Goal: Transaction & Acquisition: Purchase product/service

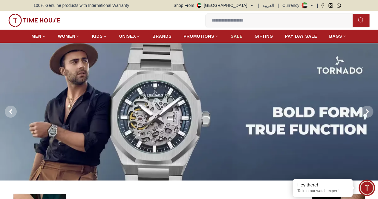
click at [241, 37] on span "SALE" at bounding box center [237, 36] width 12 height 6
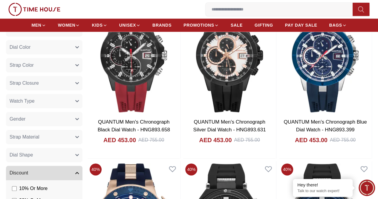
scroll to position [378, 0]
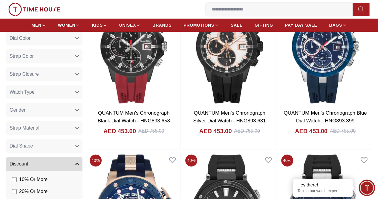
click at [82, 116] on button "Gender" at bounding box center [44, 110] width 76 height 14
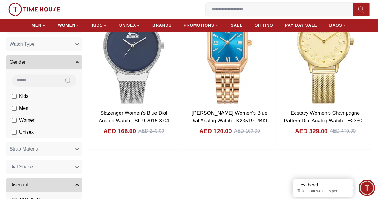
scroll to position [330, 0]
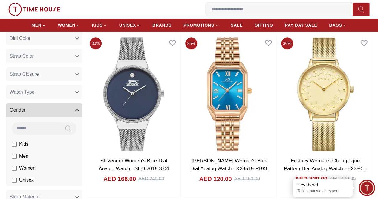
click at [82, 117] on button "Gender" at bounding box center [44, 110] width 76 height 14
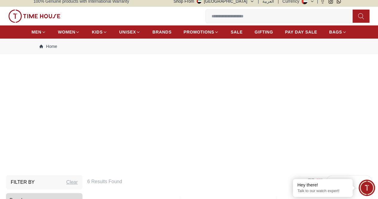
scroll to position [0, 0]
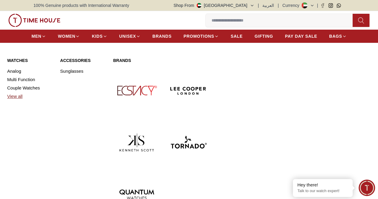
click at [18, 100] on link "View all" at bounding box center [30, 96] width 46 height 8
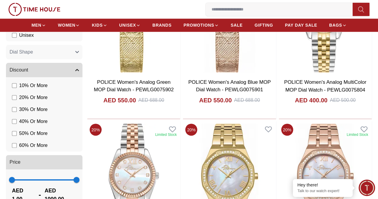
scroll to position [459, 0]
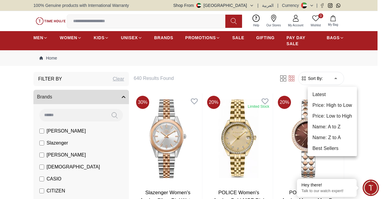
click at [336, 113] on li "Price: Low to High" at bounding box center [332, 116] width 49 height 11
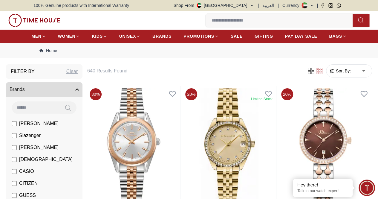
type input "*"
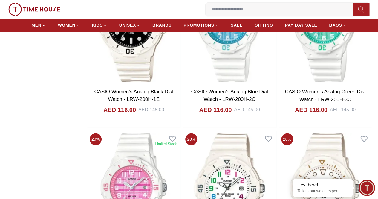
scroll to position [2589, 0]
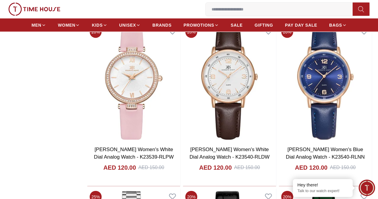
scroll to position [4033, 0]
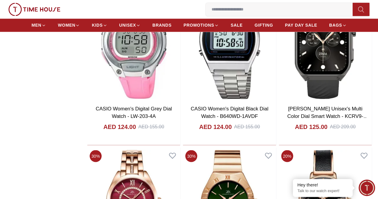
scroll to position [5050, 0]
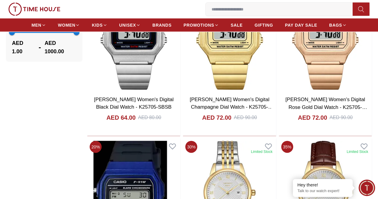
scroll to position [568, 0]
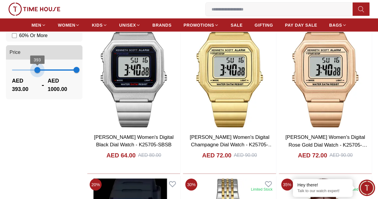
drag, startPoint x: 40, startPoint y: 76, endPoint x: 72, endPoint y: 79, distance: 32.1
click at [40, 73] on span "393" at bounding box center [37, 70] width 6 height 6
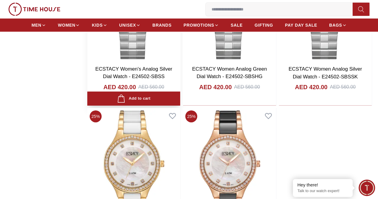
scroll to position [979, 0]
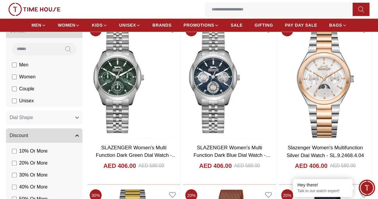
scroll to position [509, 0]
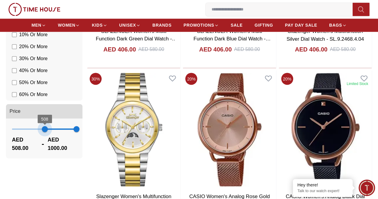
type input "***"
drag, startPoint x: 71, startPoint y: 137, endPoint x: 83, endPoint y: 137, distance: 12.0
click at [49, 132] on span "522" at bounding box center [46, 129] width 6 height 6
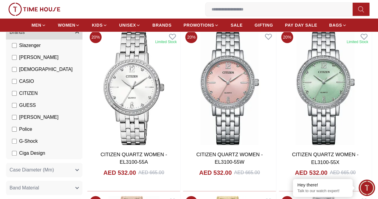
scroll to position [48, 0]
